Goal: Task Accomplishment & Management: Complete application form

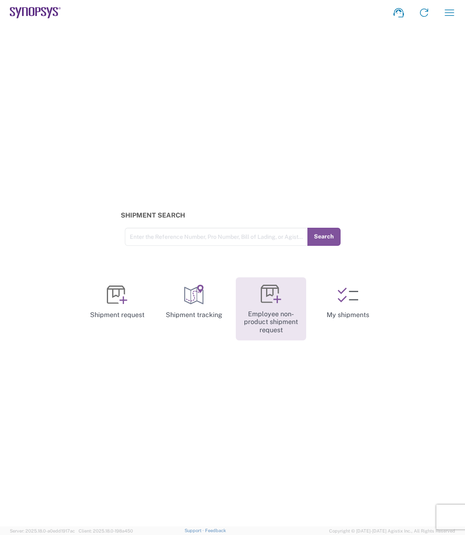
click at [280, 316] on link "Employee non-product shipment request" at bounding box center [271, 308] width 70 height 63
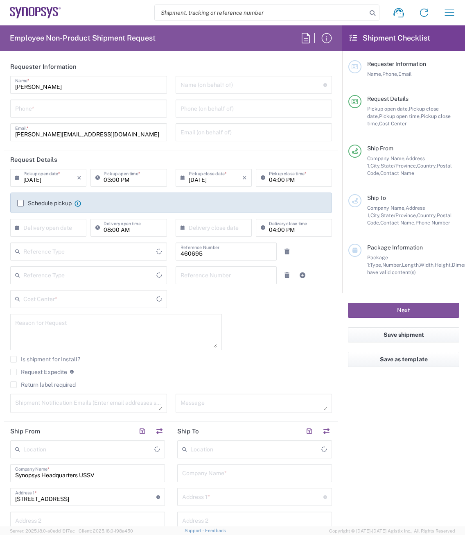
type input "Delivered at Place"
type input "US01, SDG, M, HAPSOp 460695"
type input "United States"
type input "California"
type input "Department"
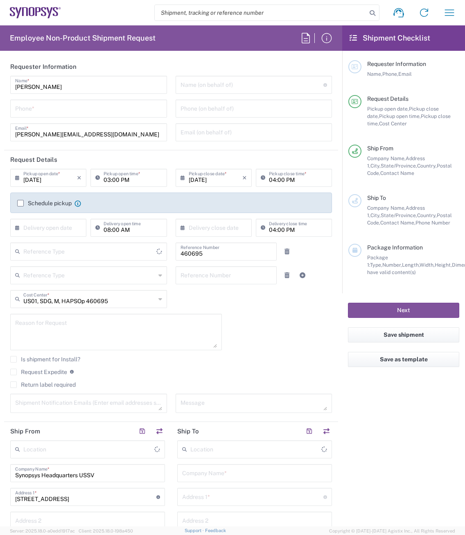
type input "United States"
type input "Headquarters USSV"
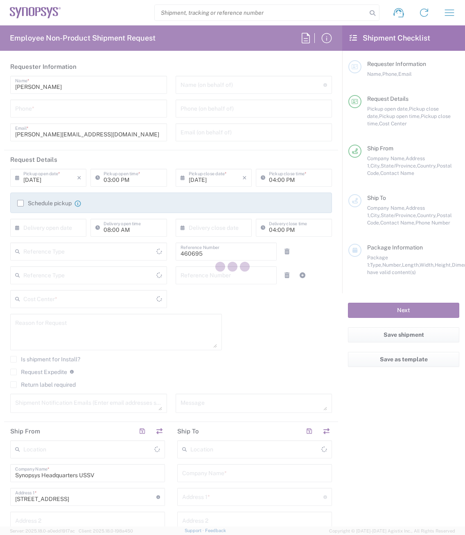
type input "Department"
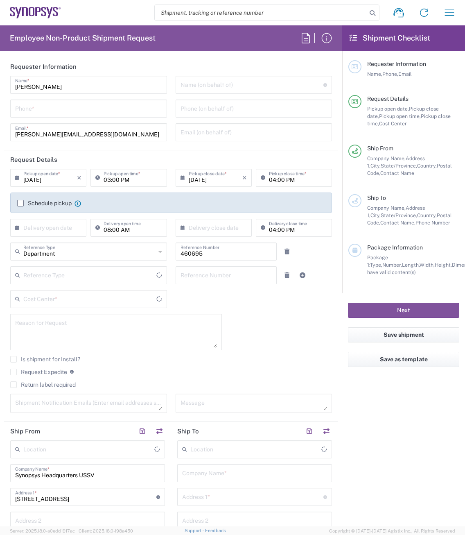
type input "US01, SDG, M, HAPSOp 460695"
type input "Delivered at Place"
type input "California"
type input "United States"
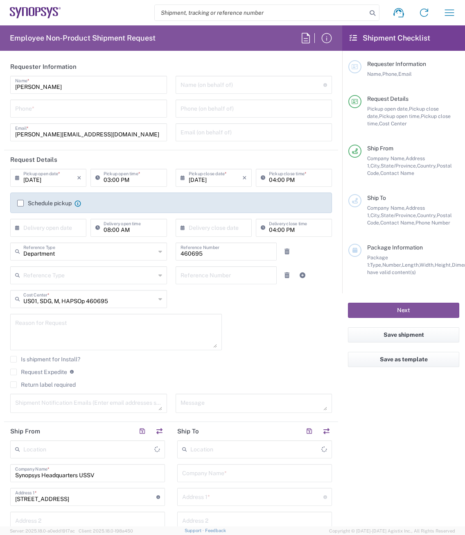
click at [32, 9] on icon at bounding box center [35, 12] width 51 height 11
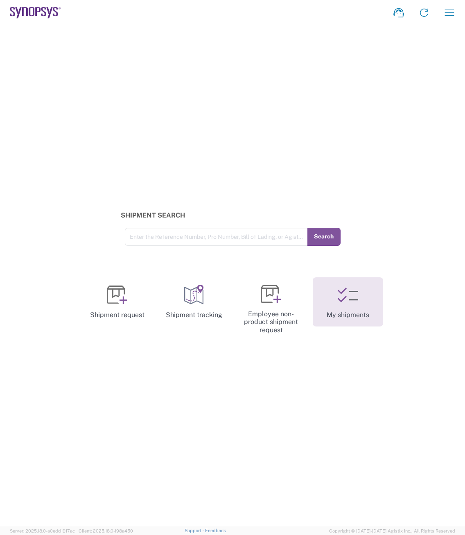
click at [361, 302] on link "My shipments" at bounding box center [348, 301] width 70 height 49
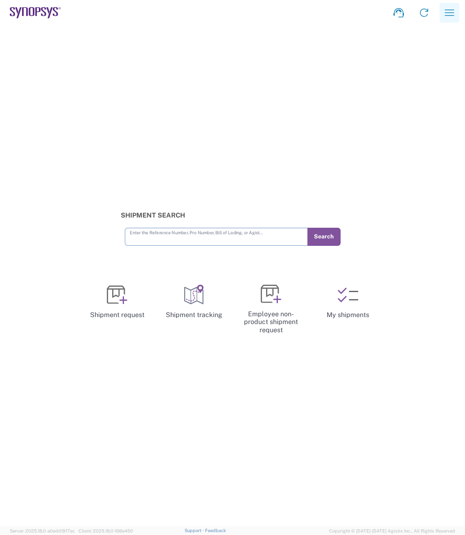
click at [448, 13] on icon "button" at bounding box center [449, 12] width 9 height 6
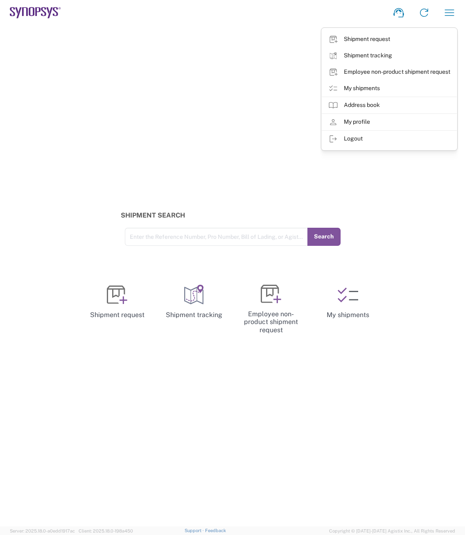
click at [202, 130] on div "Shipment Search Enter the Reference Number, Pro Number, Bill of Lading, or Agis…" at bounding box center [232, 275] width 465 height 501
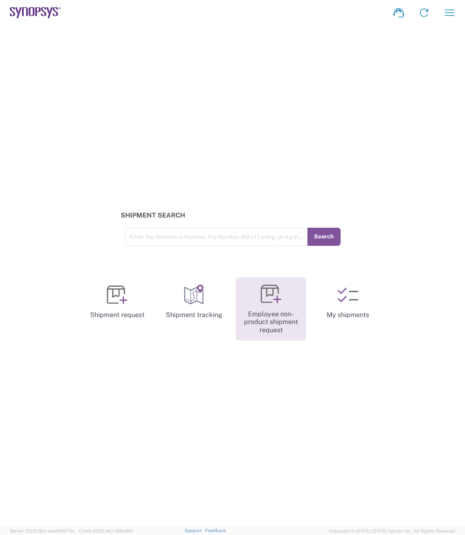
click at [292, 325] on link "Employee non-product shipment request" at bounding box center [271, 308] width 70 height 63
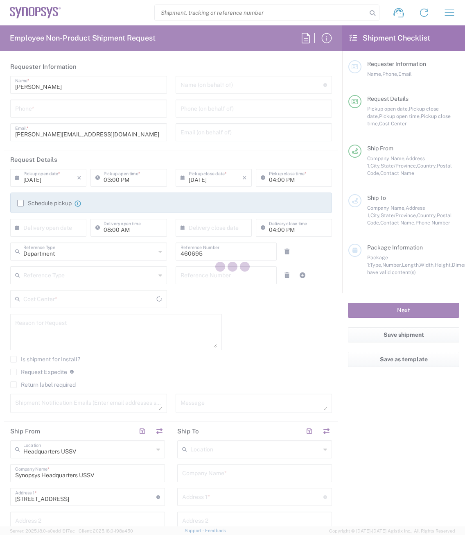
type input "US01, SDG, M, HAPSOp 460695"
type input "California"
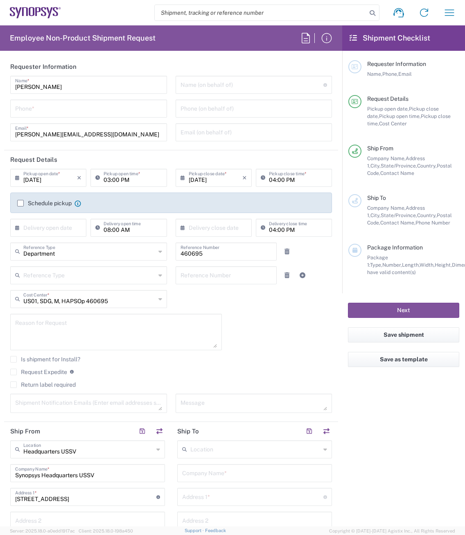
click at [158, 277] on icon at bounding box center [160, 275] width 4 height 13
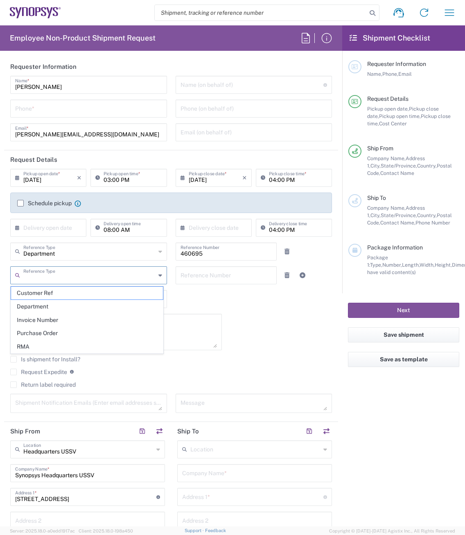
click at [251, 305] on div "09/04/2025 × Pickup open date * Cancel Apply 03:00 PM Pickup open time * 09/04/…" at bounding box center [171, 294] width 330 height 250
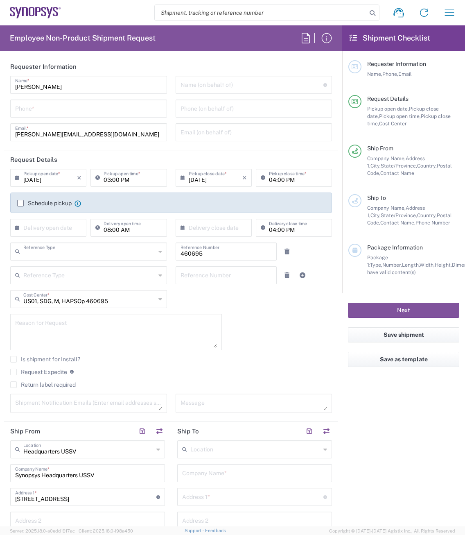
click at [145, 251] on input "text" at bounding box center [89, 251] width 132 height 14
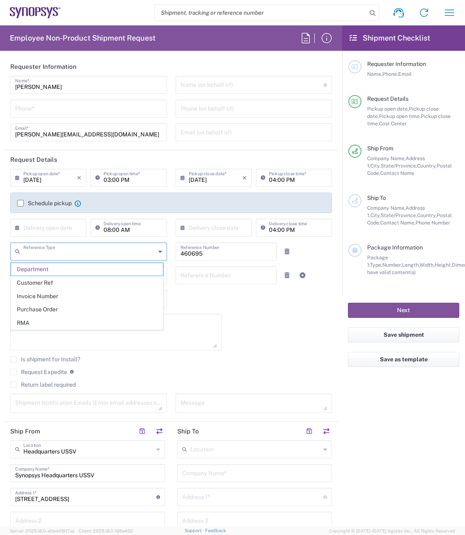
click at [198, 298] on div "09/04/2025 × Pickup open date * Cancel Apply 03:00 PM Pickup open time * 09/04/…" at bounding box center [171, 294] width 330 height 250
type input "Department"
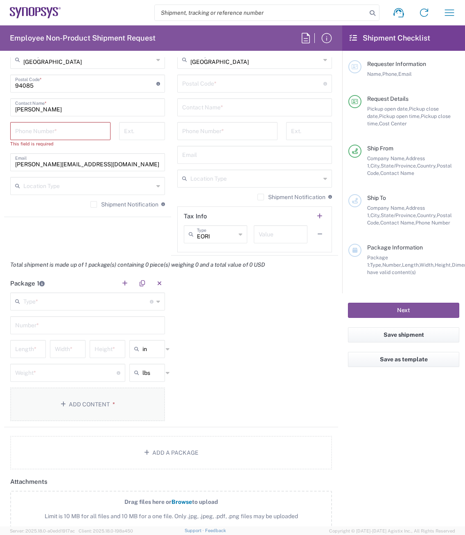
scroll to position [532, 0]
click at [156, 303] on icon at bounding box center [158, 300] width 4 height 13
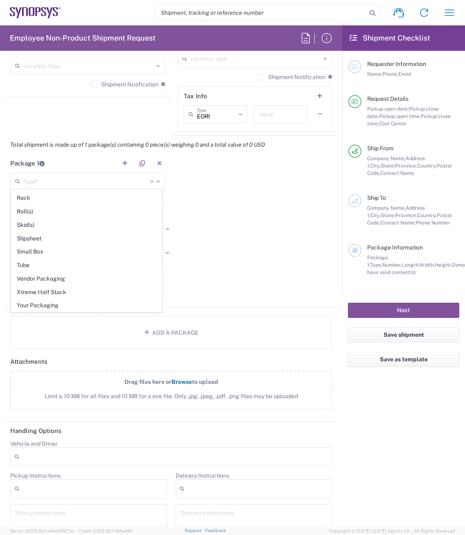
scroll to position [655, 0]
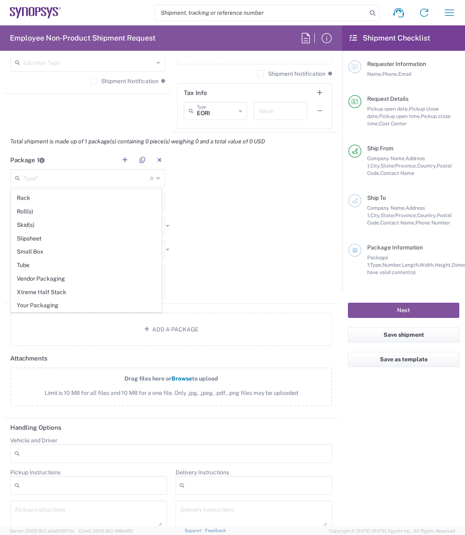
click at [219, 236] on div "Package 1 Type * Material used to package goods Bale(s) Basket(s) Bolt(s) Bottl…" at bounding box center [171, 227] width 334 height 153
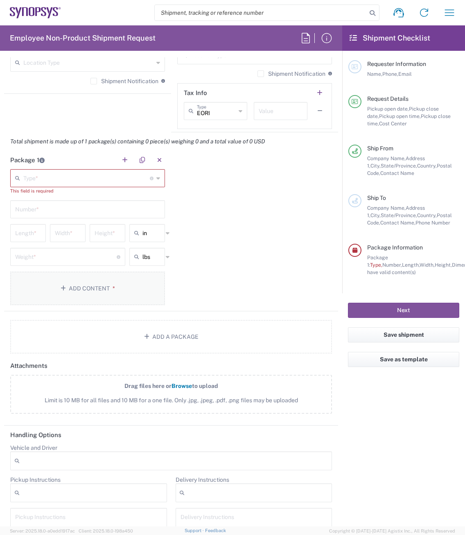
click at [95, 286] on button "Add Content *" at bounding box center [87, 288] width 155 height 34
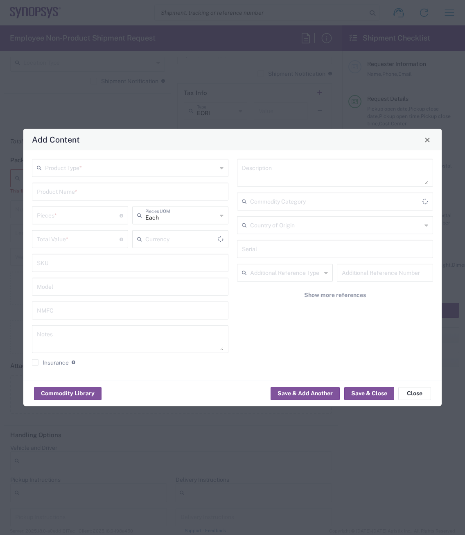
type input "US Dollar"
click at [216, 285] on input "text" at bounding box center [130, 286] width 187 height 14
click at [172, 172] on input "text" at bounding box center [131, 167] width 172 height 14
click at [212, 293] on div "Model" at bounding box center [130, 287] width 196 height 18
